Goal: Task Accomplishment & Management: Complete application form

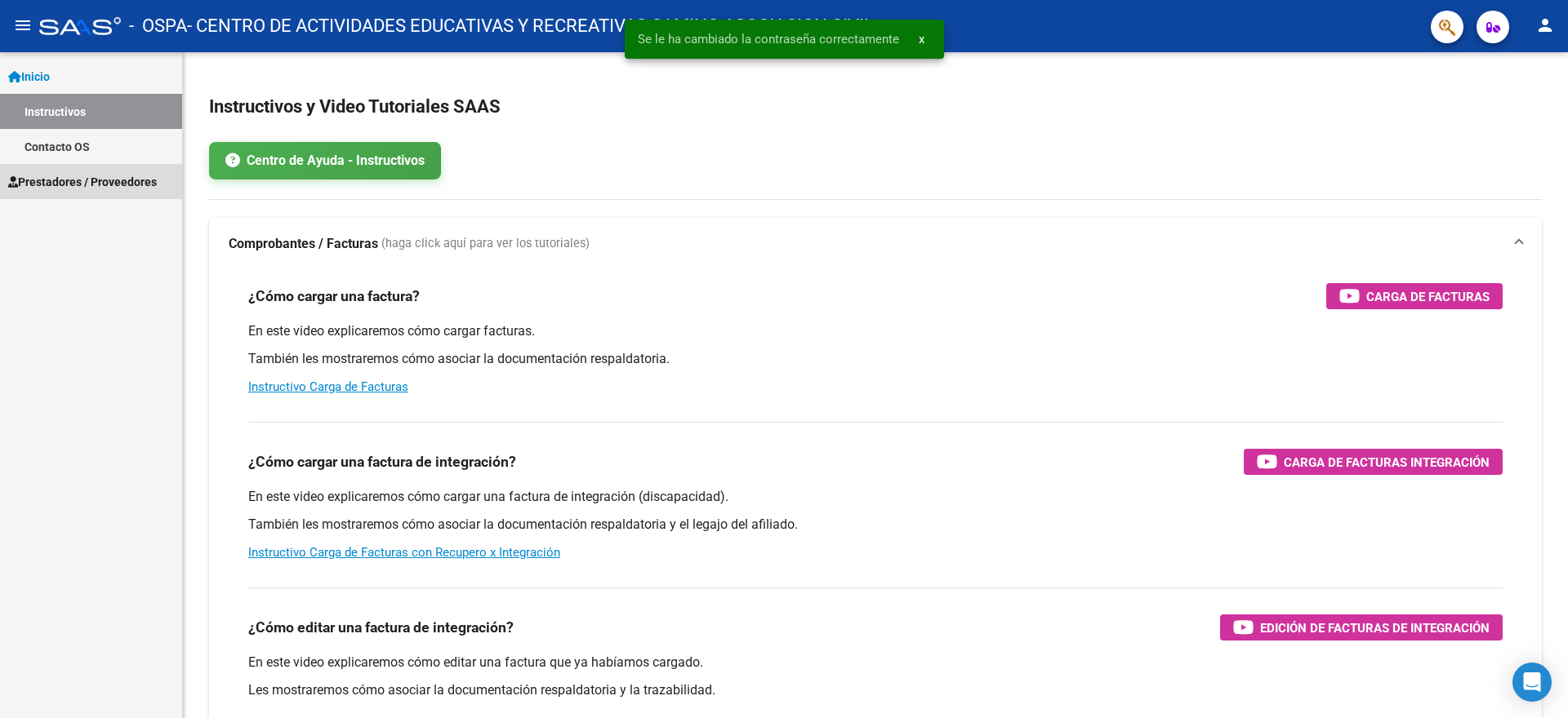
click at [72, 180] on span "Prestadores / Proveedores" at bounding box center [82, 182] width 148 height 18
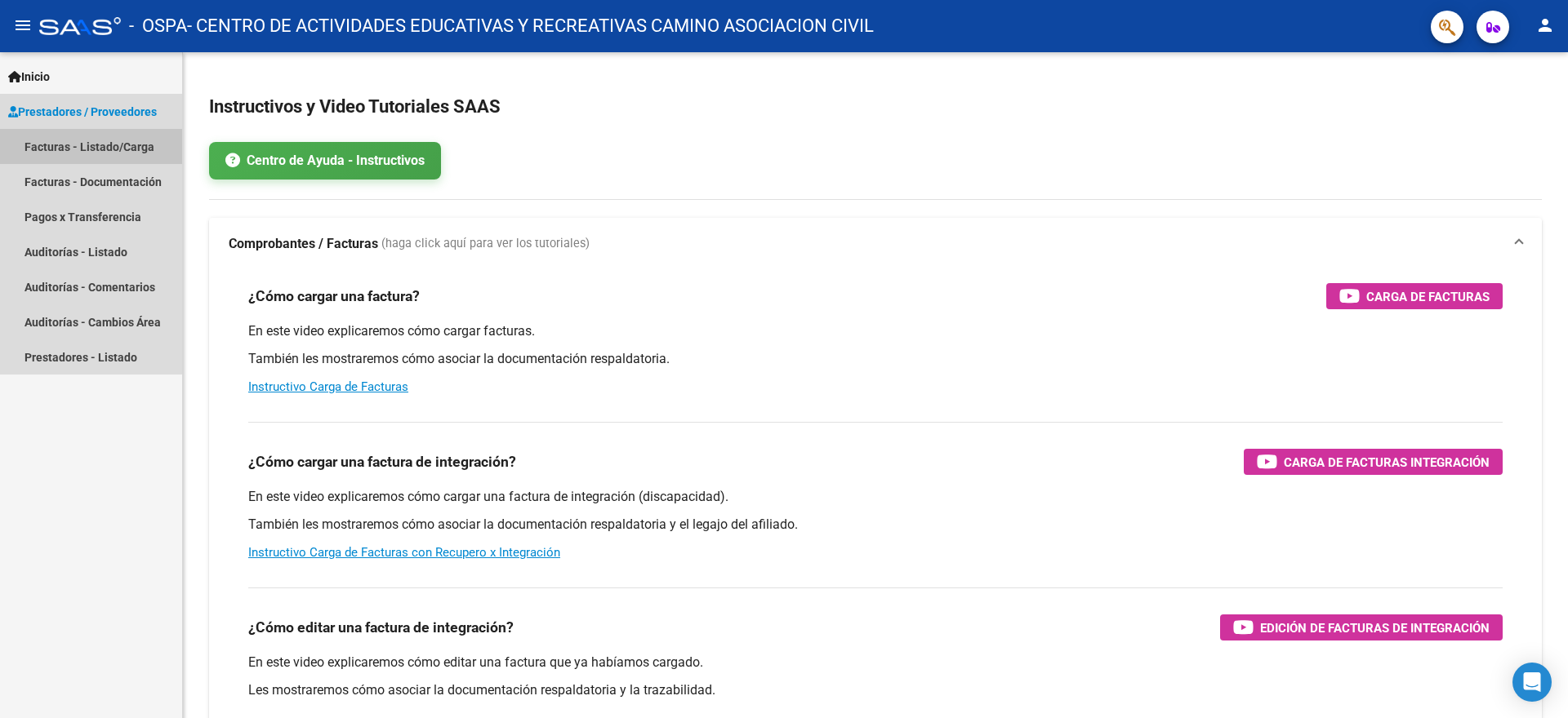
click at [45, 145] on link "Facturas - Listado/Carga" at bounding box center [91, 147] width 182 height 35
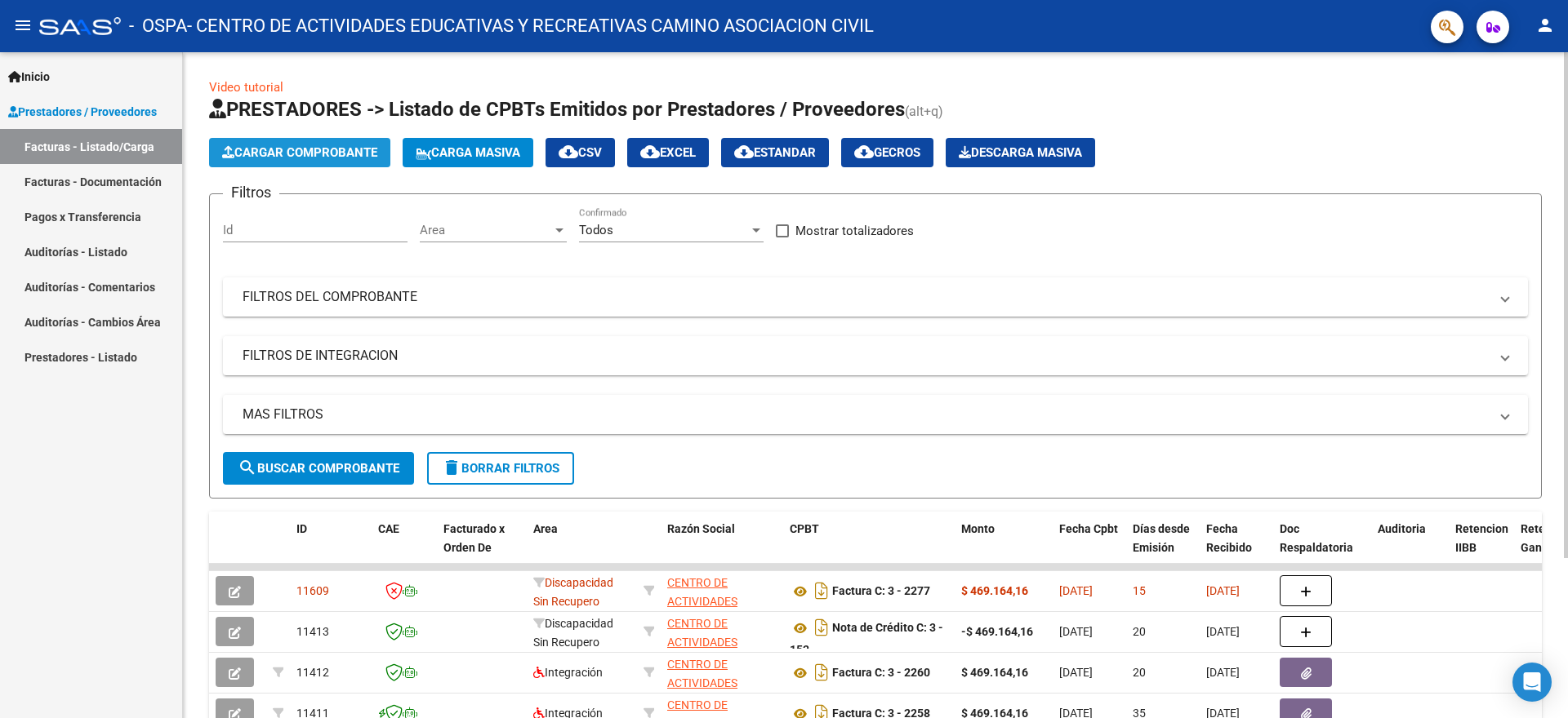
click at [313, 147] on span "Cargar Comprobante" at bounding box center [299, 152] width 155 height 15
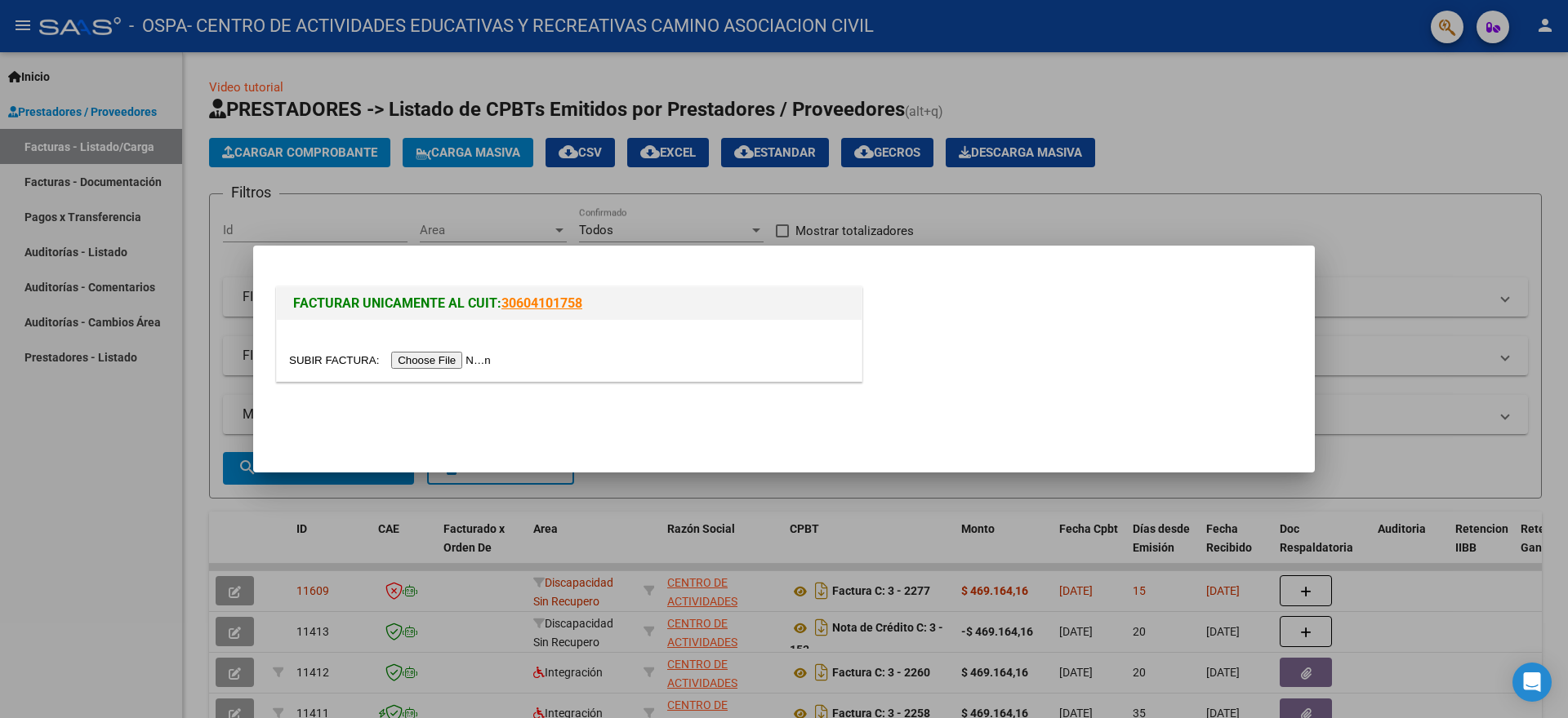
click at [422, 362] on input "file" at bounding box center [392, 360] width 206 height 17
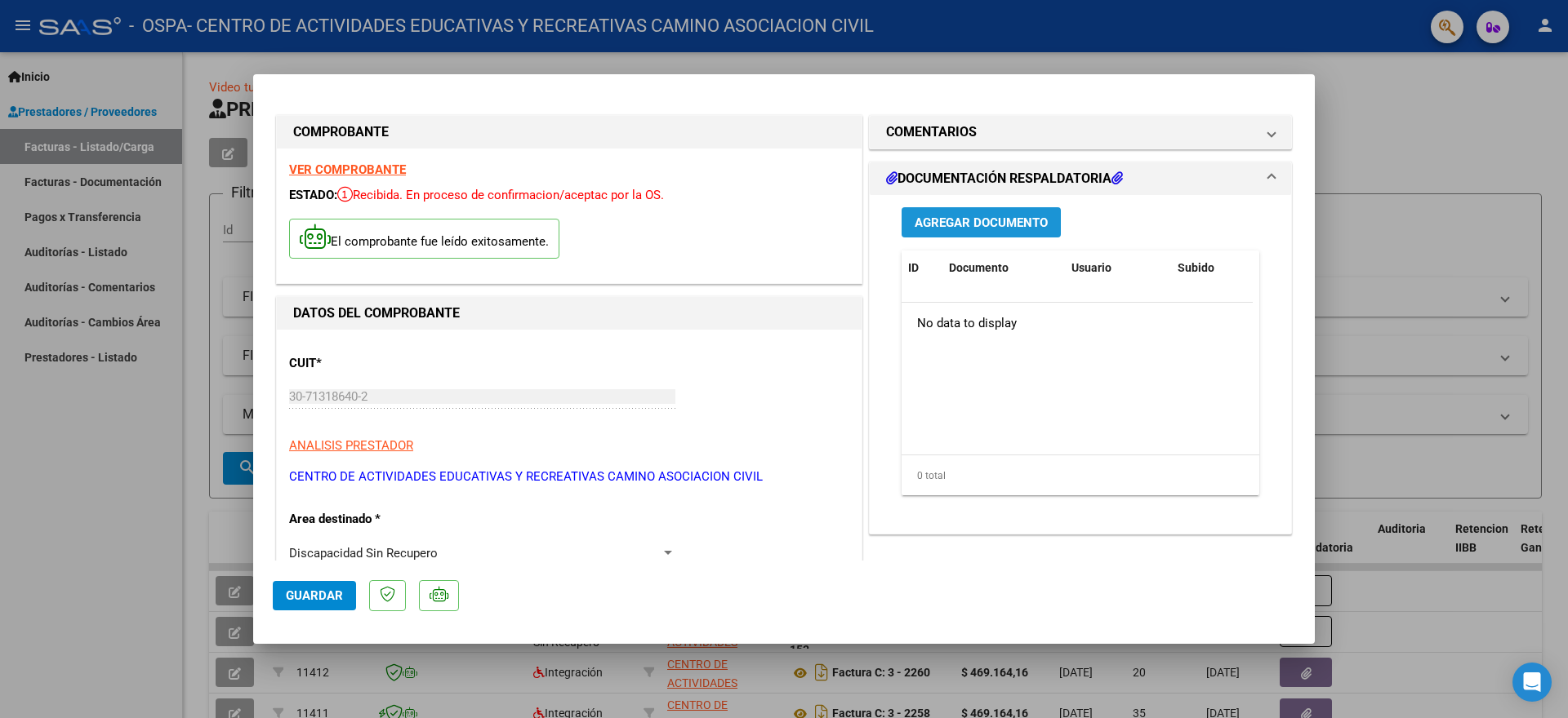
click at [995, 224] on span "Agregar Documento" at bounding box center [981, 223] width 134 height 15
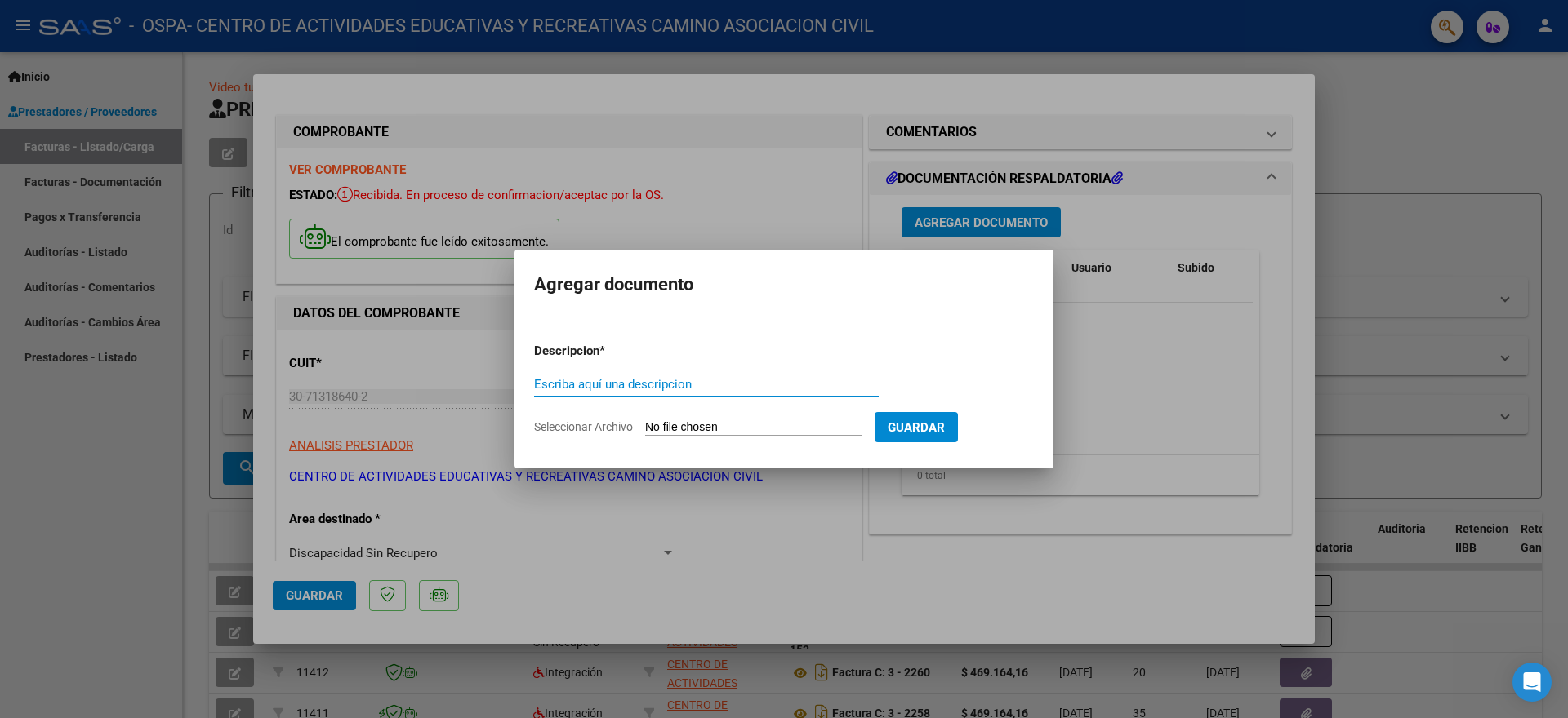
click at [540, 386] on input "Escriba aquí una descripcion" at bounding box center [706, 385] width 345 height 15
type input "[PERSON_NAME]"
click at [918, 427] on span "Guardar" at bounding box center [917, 428] width 57 height 15
click at [1135, 369] on div at bounding box center [784, 359] width 1568 height 718
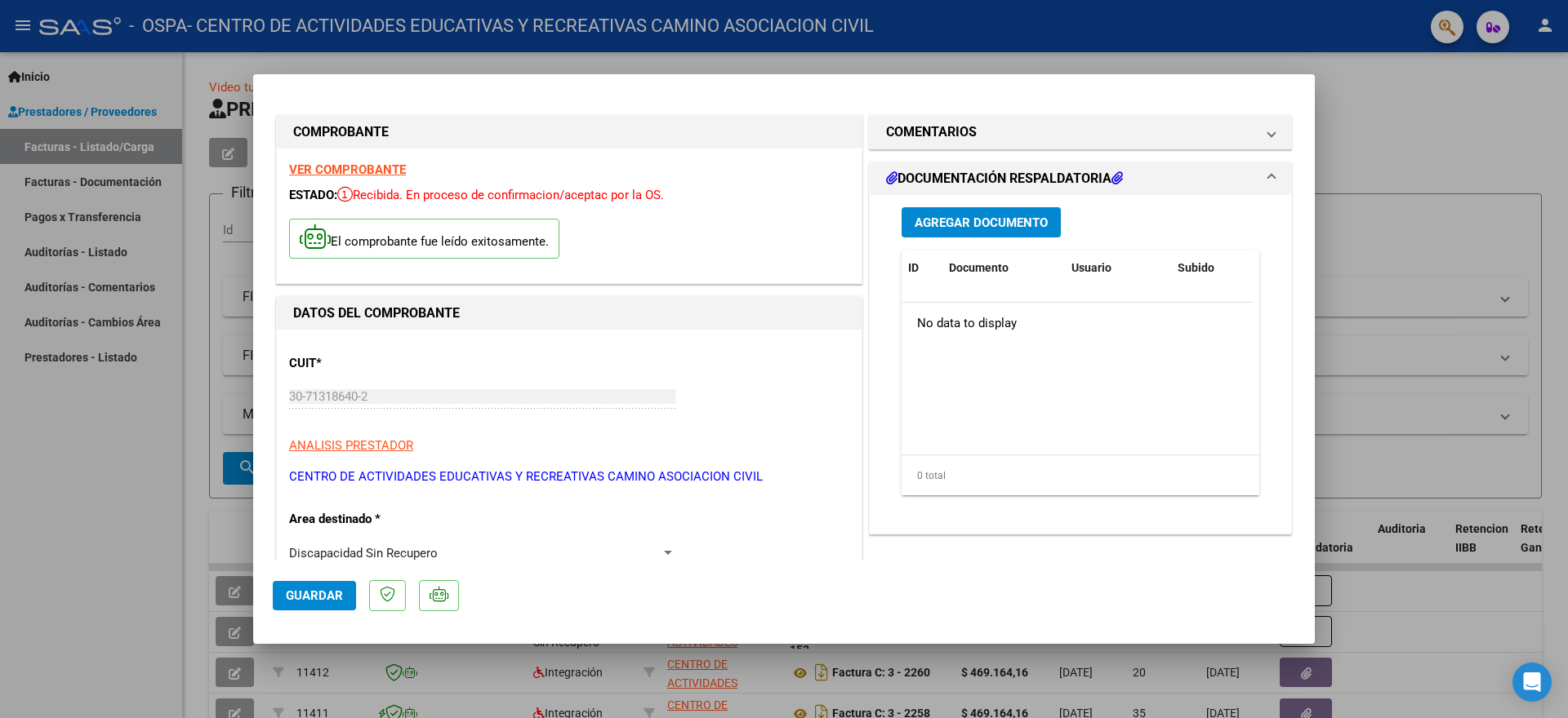
click at [63, 137] on div at bounding box center [784, 359] width 1568 height 718
type input "$ 0,00"
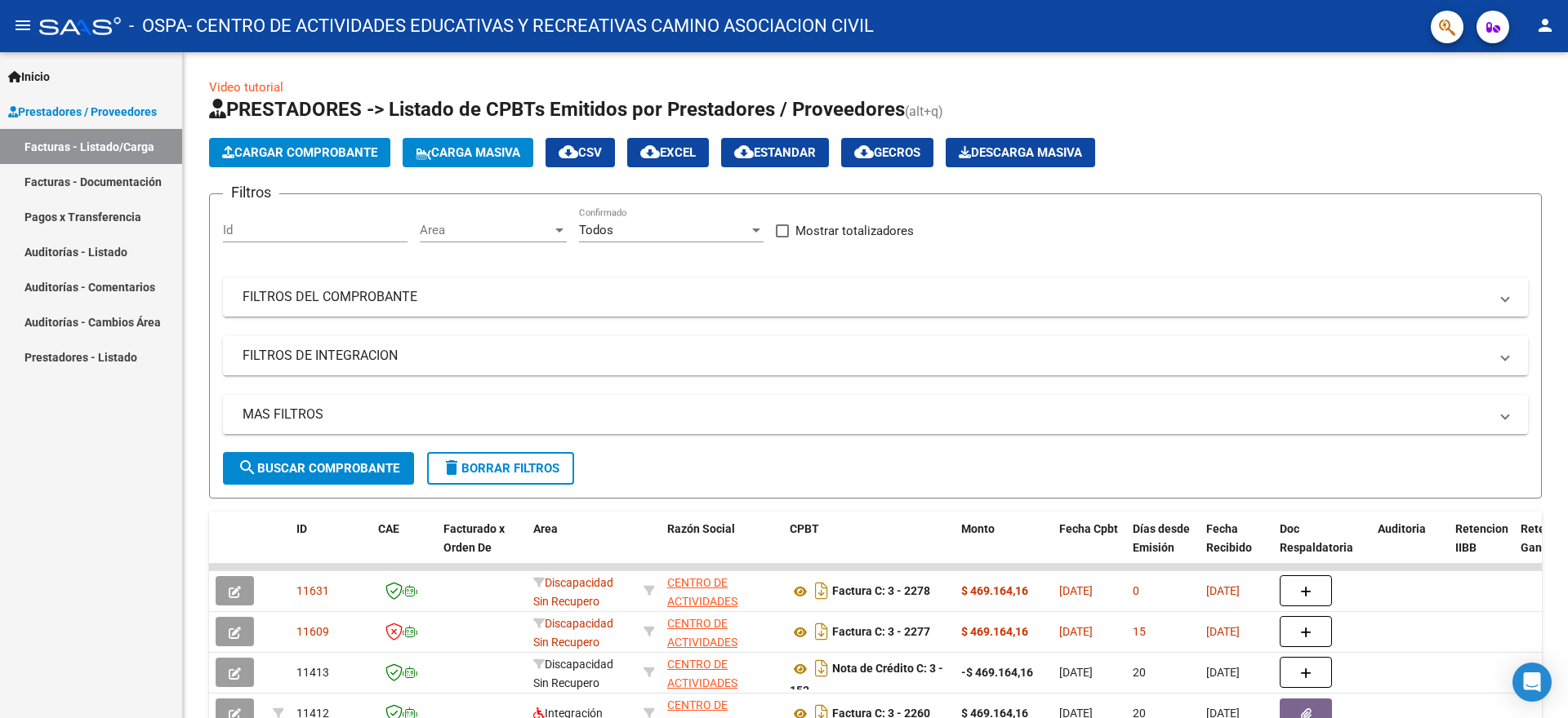
click at [42, 143] on link "Facturas - Listado/Carga" at bounding box center [91, 147] width 182 height 35
click at [261, 223] on input "Id" at bounding box center [315, 230] width 184 height 15
click at [258, 147] on span "Cargar Comprobante" at bounding box center [299, 152] width 155 height 15
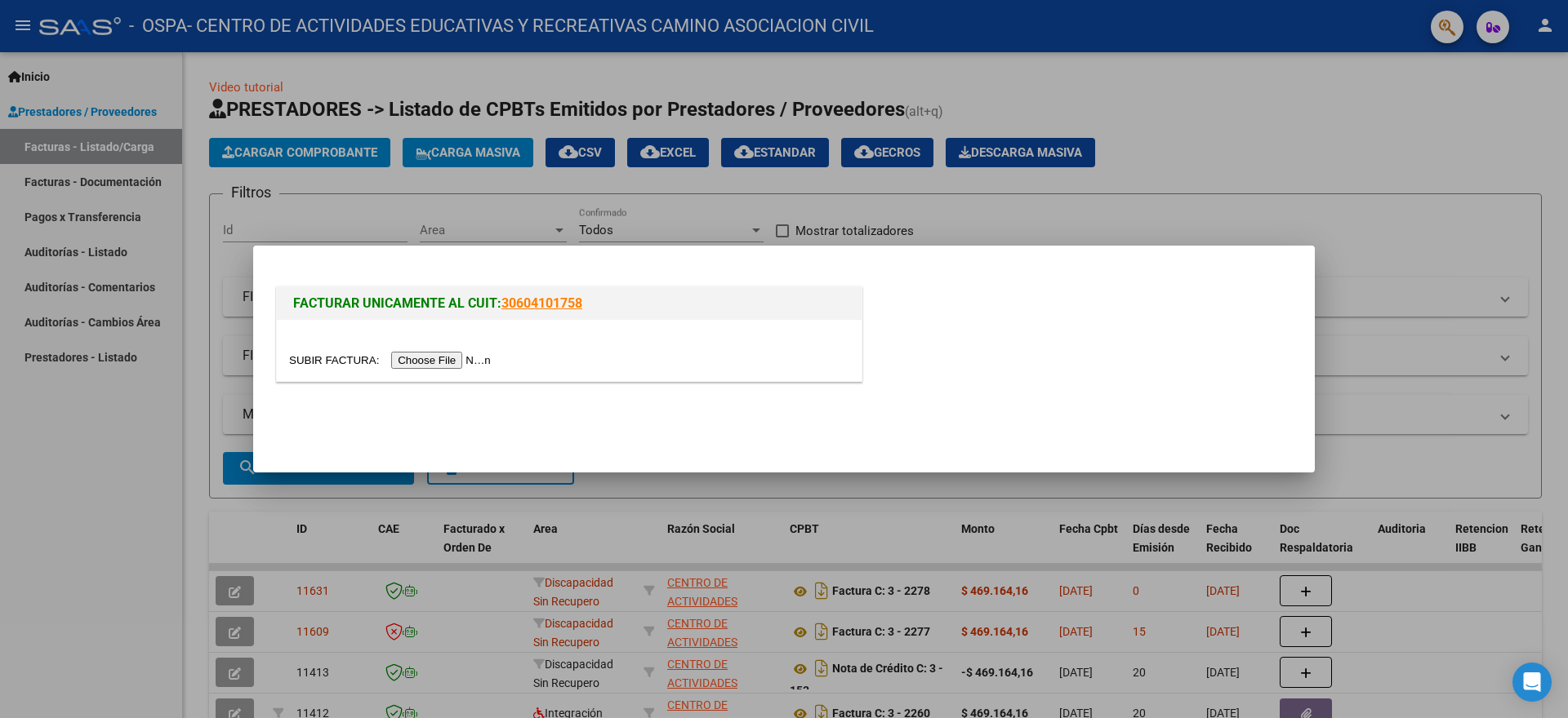
click at [420, 359] on input "file" at bounding box center [392, 360] width 206 height 17
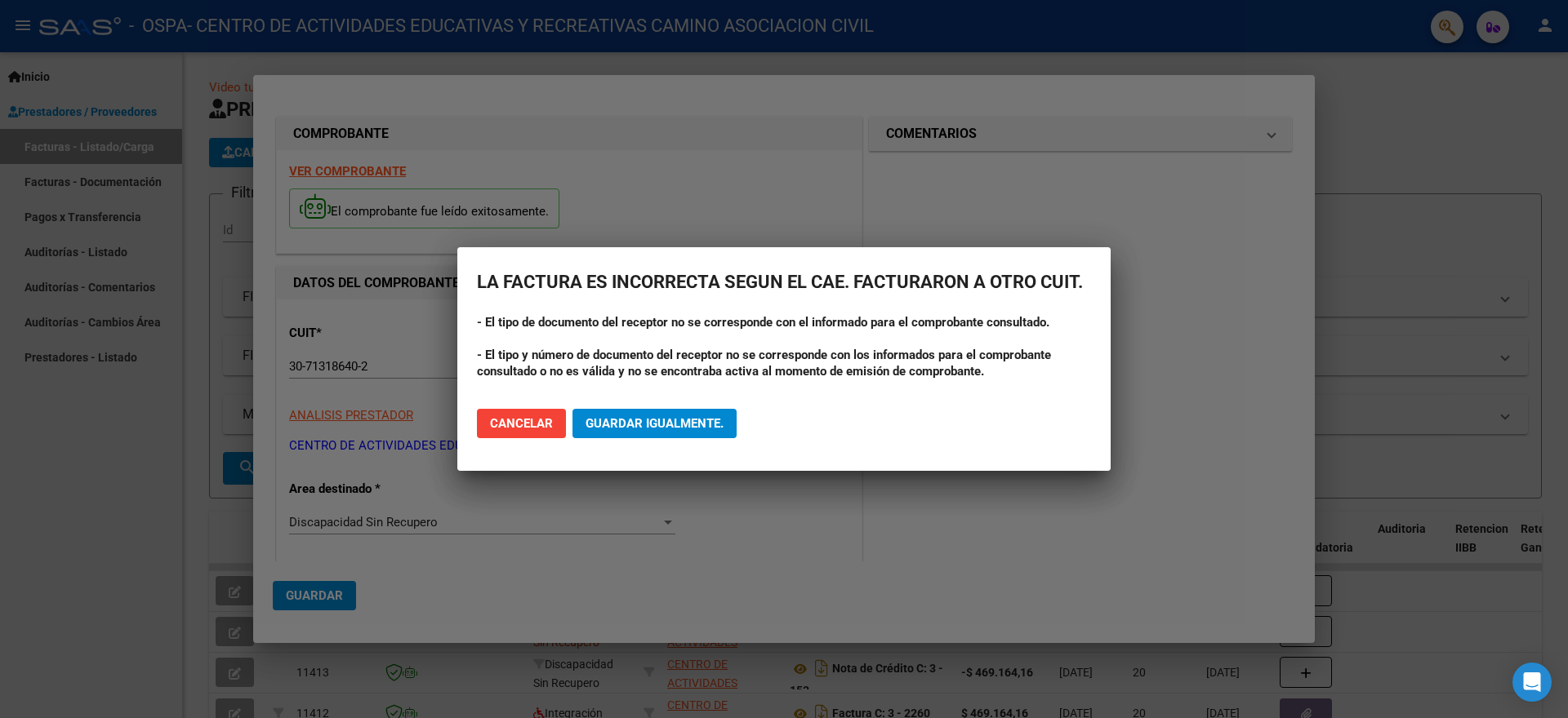
click at [1403, 465] on div at bounding box center [784, 359] width 1568 height 718
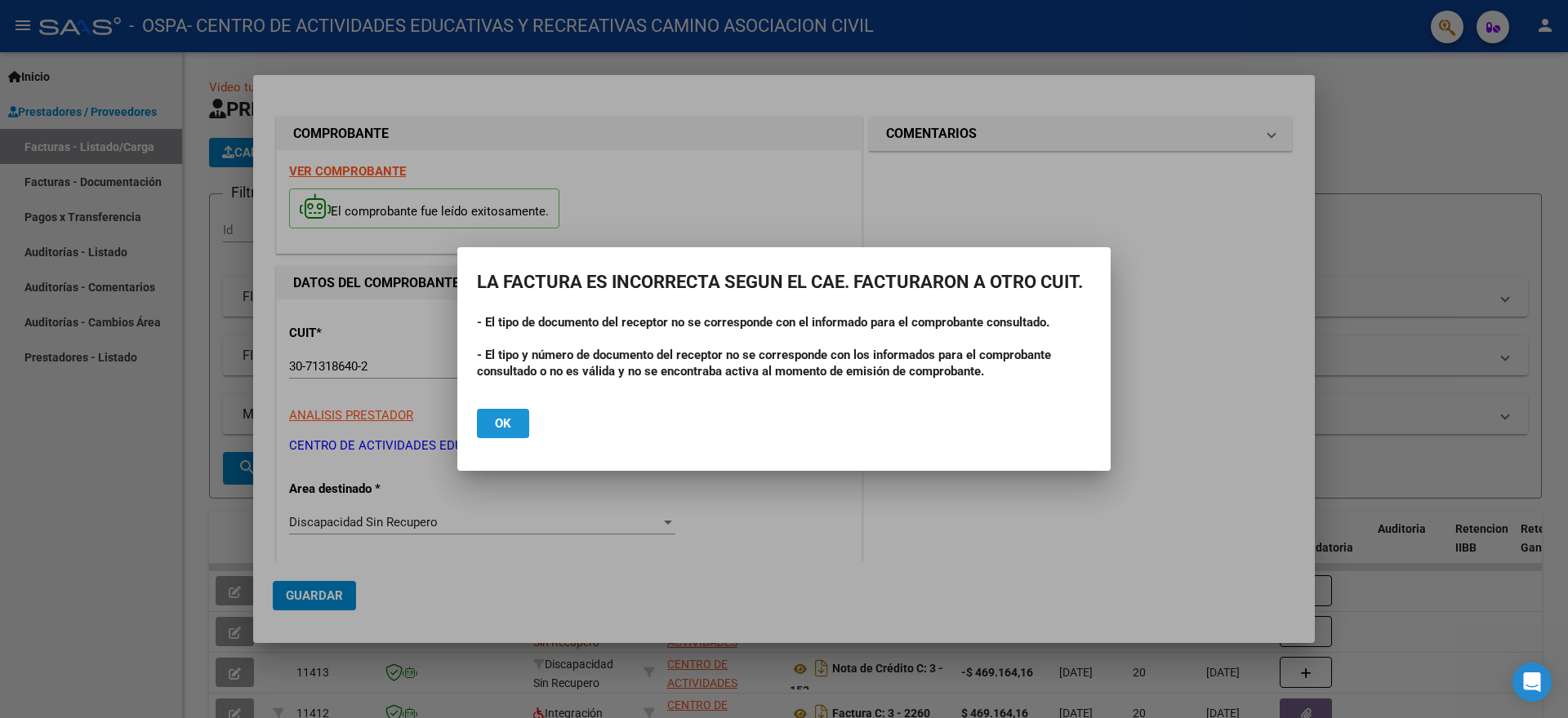
drag, startPoint x: 505, startPoint y: 426, endPoint x: 798, endPoint y: 269, distance: 332.4
click at [509, 432] on button "Ok" at bounding box center [503, 424] width 52 height 29
